Goal: Transaction & Acquisition: Purchase product/service

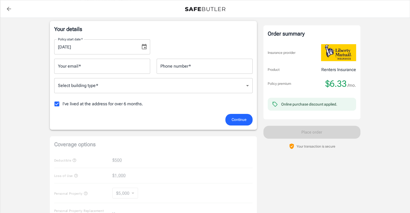
scroll to position [86, 0]
click at [130, 104] on span "I've lived at the address for over 6 months." at bounding box center [103, 104] width 81 height 6
click at [63, 104] on input "I've lived at the address for over 6 months." at bounding box center [56, 103] width 11 height 11
checkbox input "false"
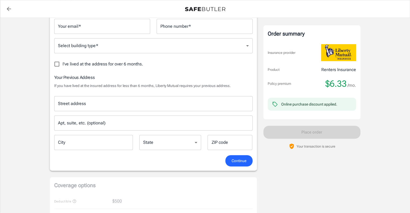
scroll to position [126, 0]
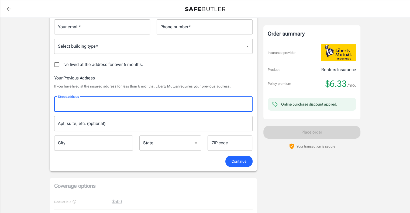
click at [130, 104] on input "Street address" at bounding box center [154, 104] width 194 height 10
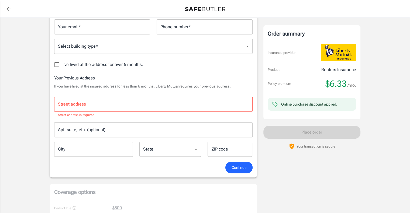
click at [386, 45] on div "Policy premium $ 6.33 /mo Liberty Mutual Renters Insurance THE VILLAGE AT [GEOG…" at bounding box center [205, 163] width 410 height 542
click at [213, 98] on div "Street address" at bounding box center [153, 104] width 199 height 15
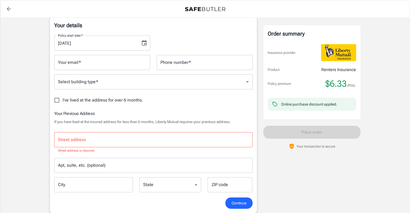
click at [213, 98] on div "I've lived at the address for over 6 months." at bounding box center [153, 100] width 199 height 11
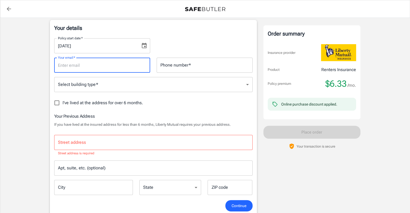
click at [106, 63] on input "Your email   *" at bounding box center [102, 65] width 96 height 15
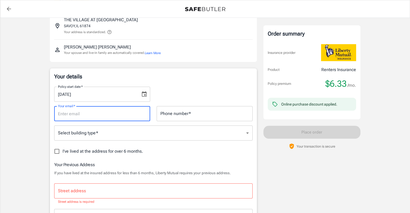
scroll to position [40, 0]
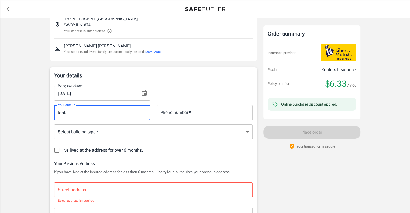
type input "[EMAIL_ADDRESS][DOMAIN_NAME]"
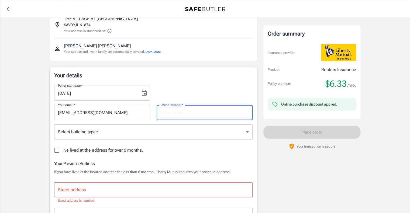
type input "="
type input "[PHONE_NUMBER]"
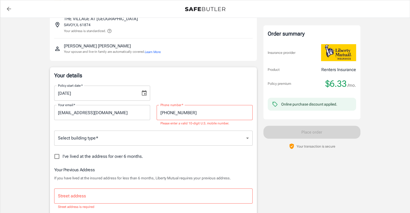
click at [138, 68] on div "Your details Policy start date   * [DATE] Policy start date   * Your email   * …" at bounding box center [153, 168] width 207 height 202
click at [202, 110] on input "[PHONE_NUMBER]" at bounding box center [205, 112] width 96 height 15
